Goal: Task Accomplishment & Management: Use online tool/utility

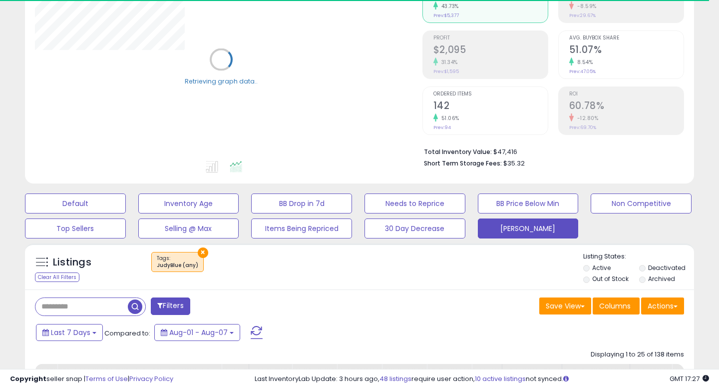
scroll to position [128, 0]
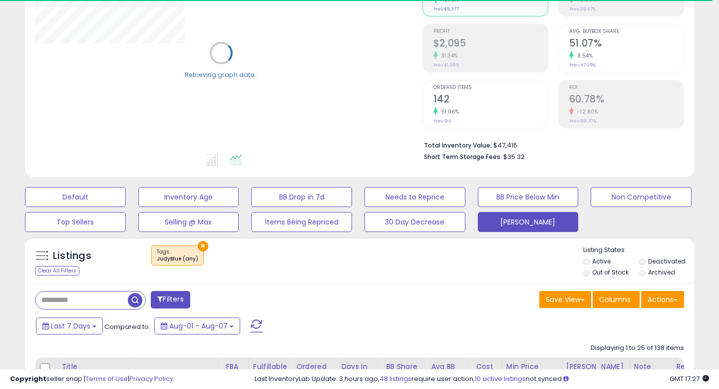
click at [78, 270] on div "Listings Clear All Filters" at bounding box center [82, 261] width 111 height 33
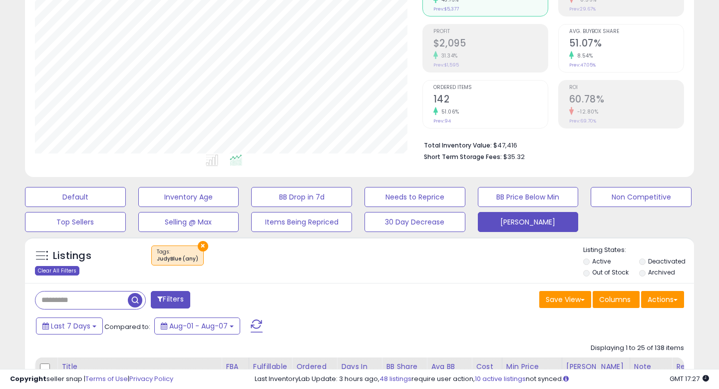
click at [65, 270] on div "Clear All Filters" at bounding box center [57, 270] width 44 height 9
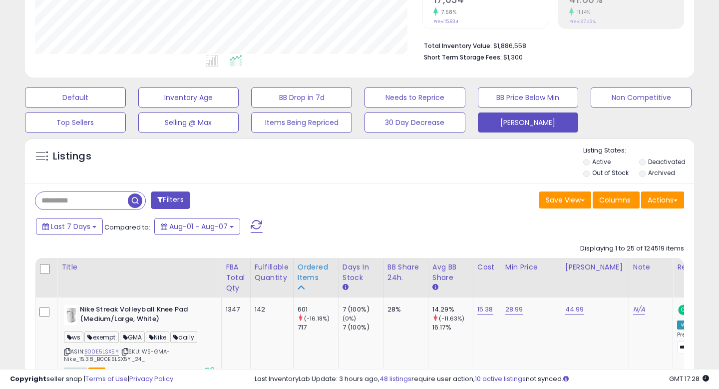
scroll to position [245, 0]
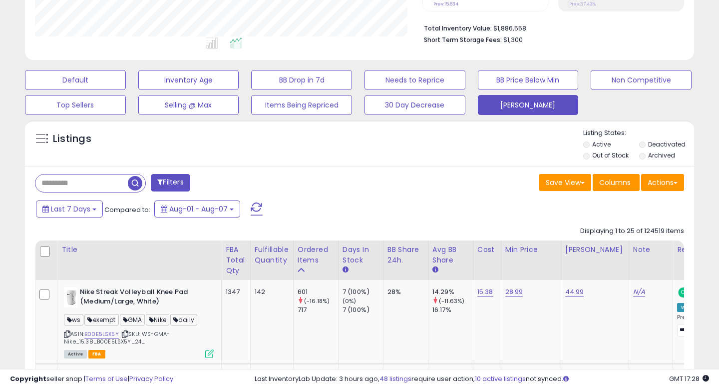
click at [163, 180] on button "Filters" at bounding box center [170, 182] width 39 height 17
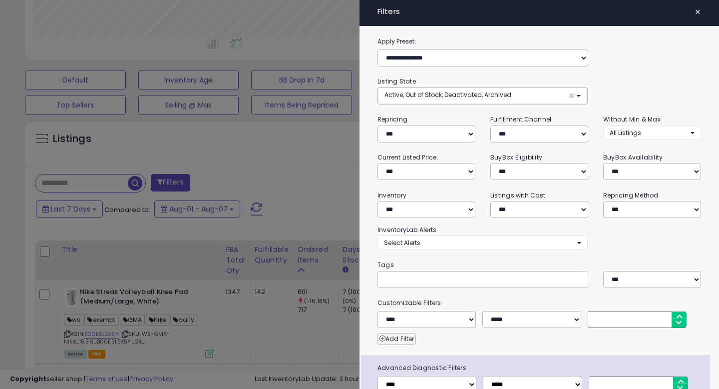
click at [420, 275] on input "text" at bounding box center [459, 279] width 150 height 10
type input "********"
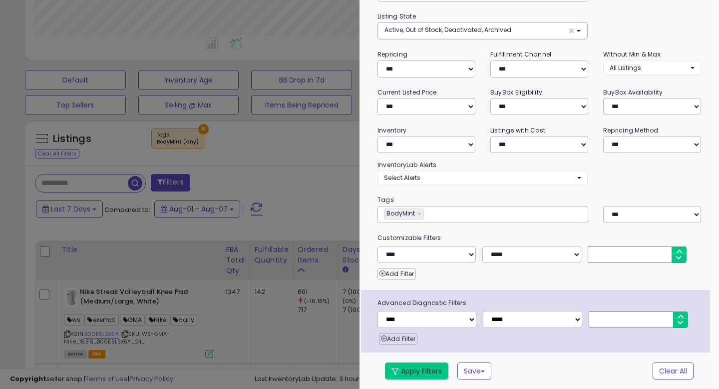
click at [426, 371] on button "Apply Filters" at bounding box center [416, 370] width 63 height 17
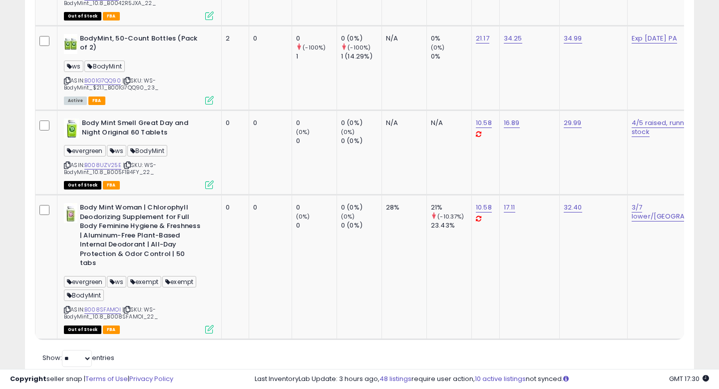
scroll to position [1106, 0]
